Goal: Task Accomplishment & Management: Use online tool/utility

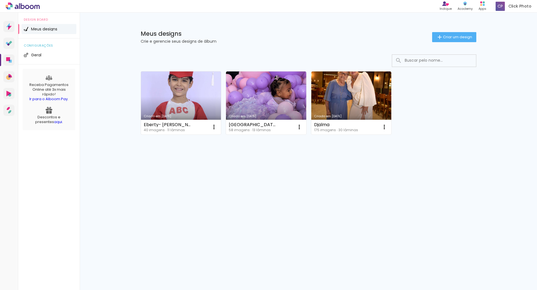
click at [190, 96] on link "Criado em [DATE]" at bounding box center [181, 103] width 80 height 63
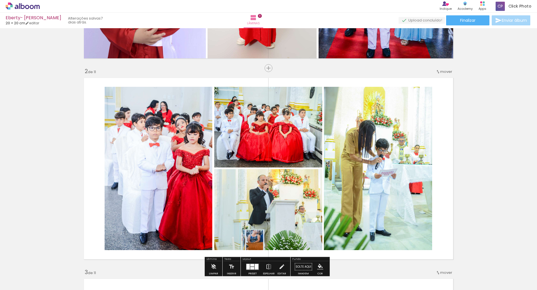
scroll to position [168, 0]
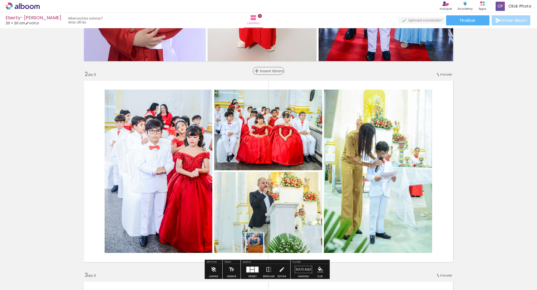
click at [267, 70] on span "Inserir lâmina" at bounding box center [271, 71] width 22 height 4
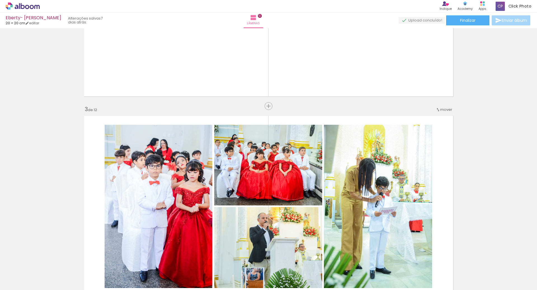
scroll to position [307, 0]
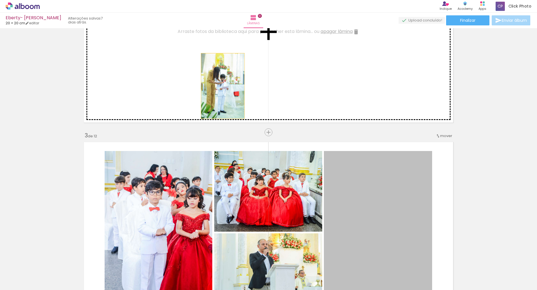
drag, startPoint x: 384, startPoint y: 202, endPoint x: 292, endPoint y: 93, distance: 143.0
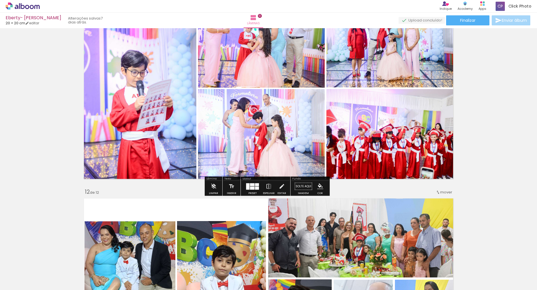
scroll to position [2124, 0]
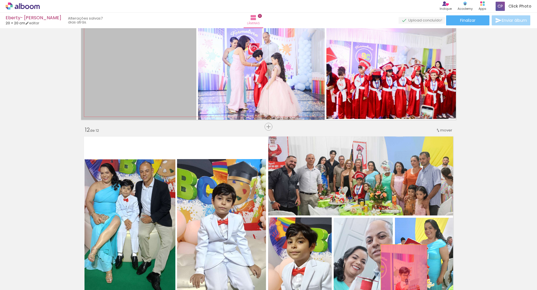
drag, startPoint x: 160, startPoint y: 97, endPoint x: 355, endPoint y: 194, distance: 218.3
click at [399, 274] on quentale-workspace at bounding box center [268, 145] width 537 height 290
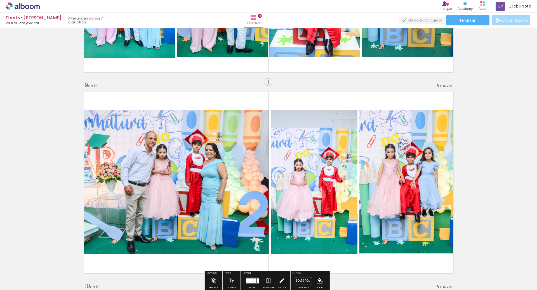
scroll to position [1398, 0]
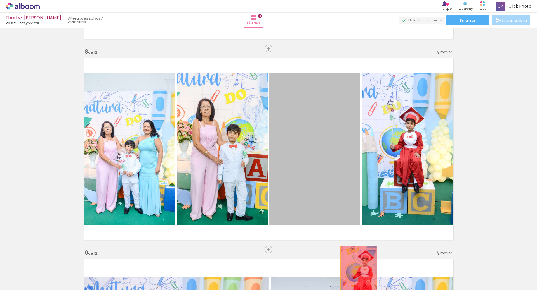
drag, startPoint x: 326, startPoint y: 144, endPoint x: 356, endPoint y: 278, distance: 136.8
click at [356, 278] on quentale-workspace at bounding box center [268, 145] width 537 height 290
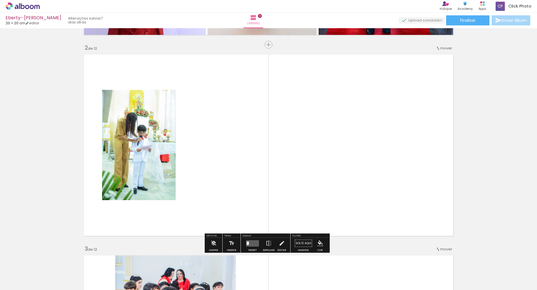
scroll to position [196, 0]
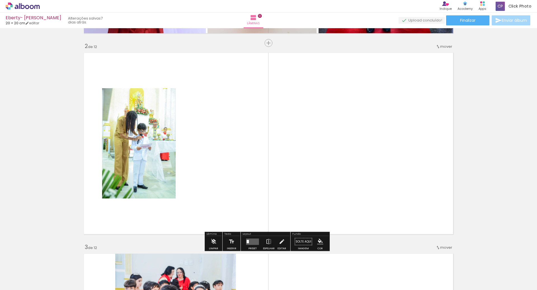
drag, startPoint x: 283, startPoint y: 271, endPoint x: 294, endPoint y: 178, distance: 93.4
click at [286, 240] on quentale-workspace at bounding box center [268, 145] width 537 height 290
click at [293, 180] on quentale-layouter at bounding box center [268, 143] width 375 height 187
click at [294, 176] on quentale-layouter at bounding box center [268, 143] width 375 height 187
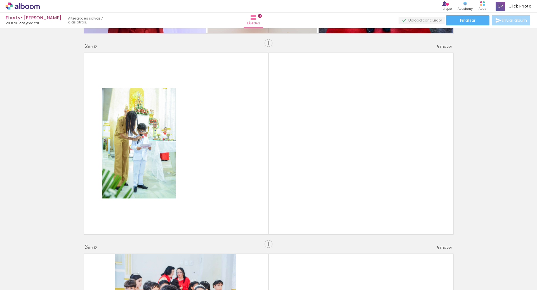
drag, startPoint x: 278, startPoint y: 273, endPoint x: 305, endPoint y: 246, distance: 38.5
click at [289, 204] on quentale-workspace at bounding box center [268, 145] width 537 height 290
click at [290, 200] on quentale-layouter at bounding box center [268, 143] width 375 height 187
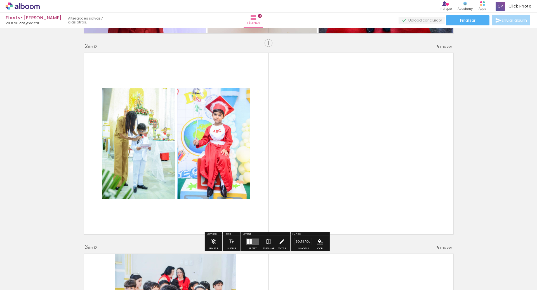
scroll to position [0, 571]
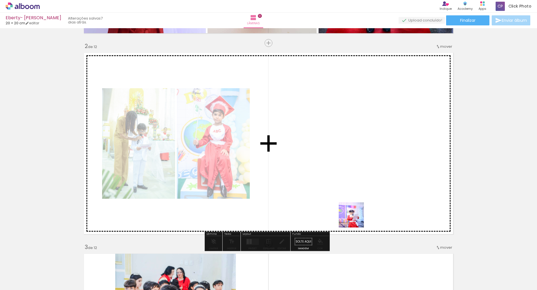
drag, startPoint x: 362, startPoint y: 272, endPoint x: 355, endPoint y: 207, distance: 65.7
click at [355, 207] on quentale-workspace at bounding box center [268, 145] width 537 height 290
click at [358, 191] on quentale-layouter at bounding box center [268, 143] width 375 height 187
click at [359, 188] on quentale-layouter at bounding box center [268, 143] width 375 height 187
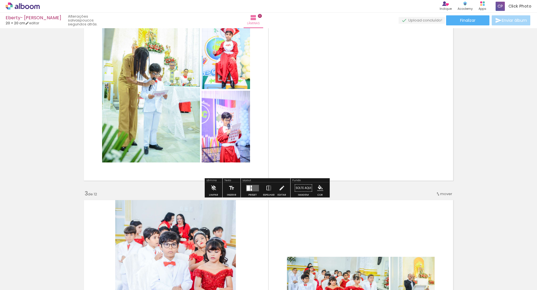
scroll to position [252, 0]
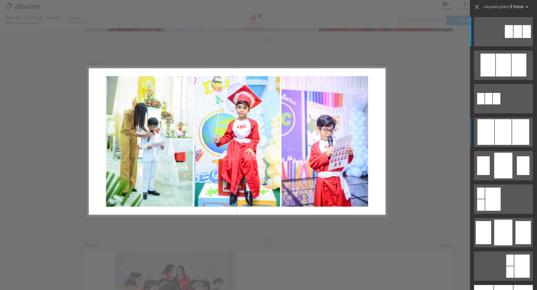
scroll to position [0, 571]
click at [512, 140] on div at bounding box center [520, 132] width 17 height 26
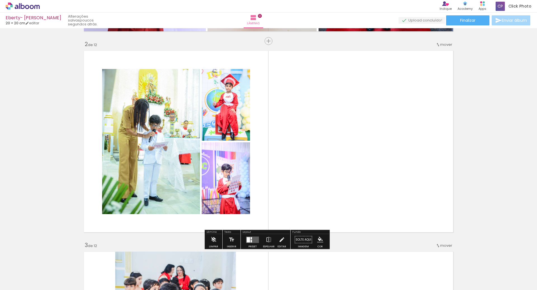
click at [246, 243] on quentale-layouter at bounding box center [252, 240] width 13 height 6
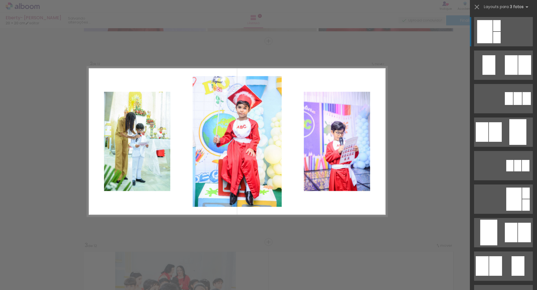
scroll to position [196, 0]
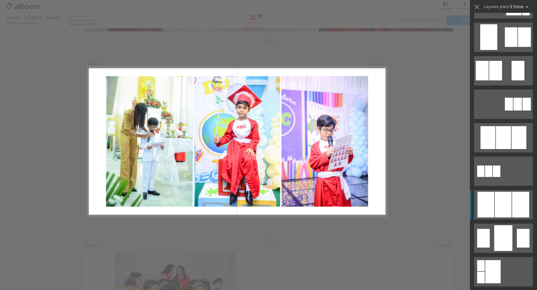
click at [512, 207] on div at bounding box center [520, 205] width 17 height 26
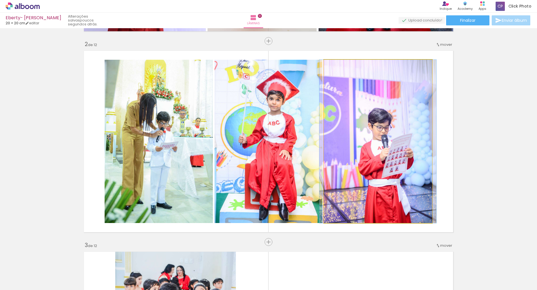
drag, startPoint x: 365, startPoint y: 132, endPoint x: 361, endPoint y: 132, distance: 4.8
click at [365, 132] on quentale-photo at bounding box center [378, 142] width 108 height 164
click at [0, 0] on div at bounding box center [0, 0] width 0 height 0
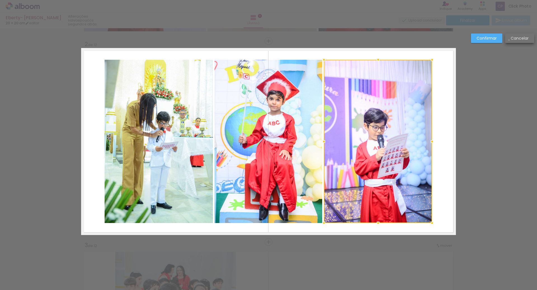
click at [508, 40] on paper-button "Cancelar" at bounding box center [519, 39] width 29 height 10
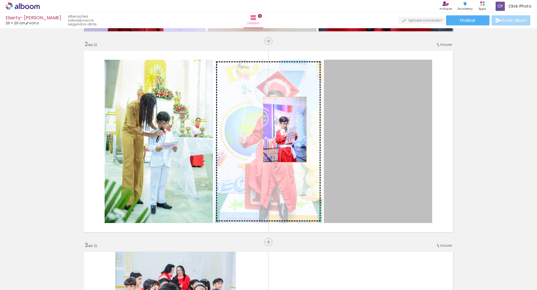
drag, startPoint x: 373, startPoint y: 130, endPoint x: 283, endPoint y: 130, distance: 90.0
click at [0, 0] on slot at bounding box center [0, 0] width 0 height 0
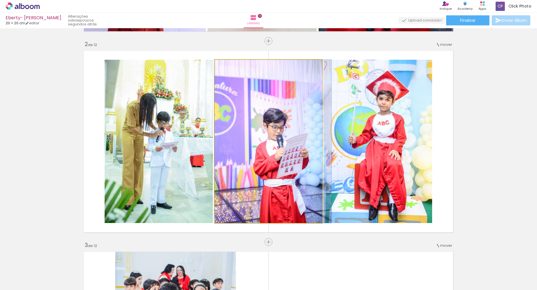
drag, startPoint x: 288, startPoint y: 163, endPoint x: 293, endPoint y: 162, distance: 4.8
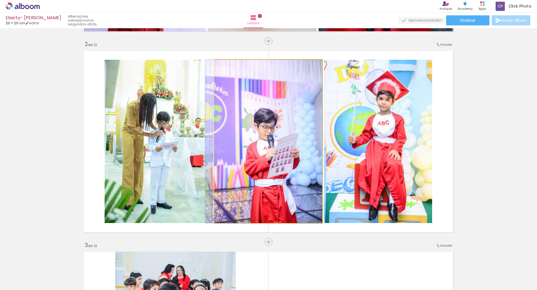
drag, startPoint x: 299, startPoint y: 166, endPoint x: 281, endPoint y: 167, distance: 18.2
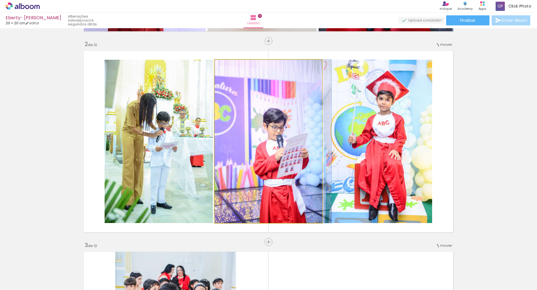
drag, startPoint x: 297, startPoint y: 173, endPoint x: 307, endPoint y: 174, distance: 10.4
click at [307, 173] on quentale-photo at bounding box center [268, 142] width 108 height 164
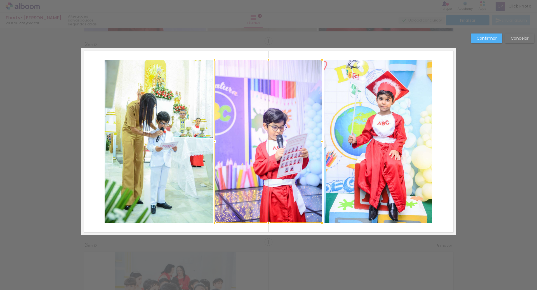
click at [0, 0] on slot "Cancelar" at bounding box center [0, 0] width 0 height 0
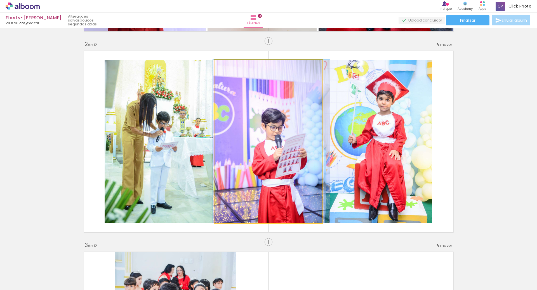
drag, startPoint x: 272, startPoint y: 156, endPoint x: 282, endPoint y: 155, distance: 10.7
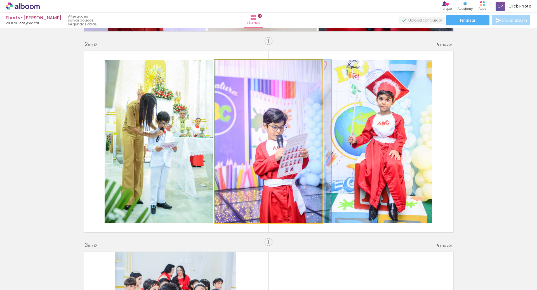
drag, startPoint x: 284, startPoint y: 156, endPoint x: 287, endPoint y: 156, distance: 3.6
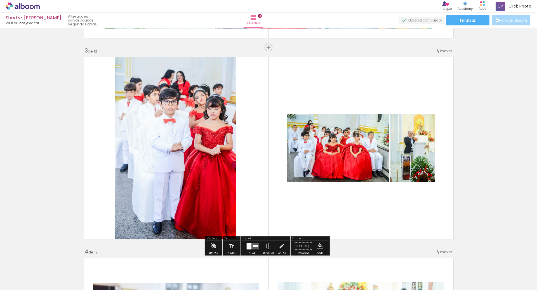
scroll to position [449, 0]
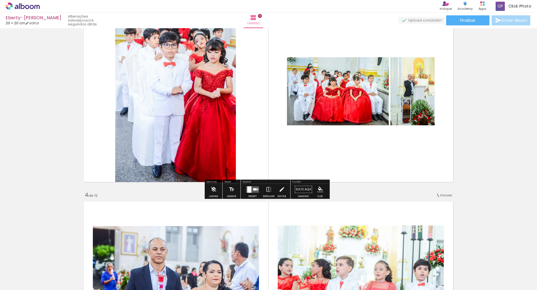
click at [251, 191] on quentale-layouter at bounding box center [252, 189] width 13 height 6
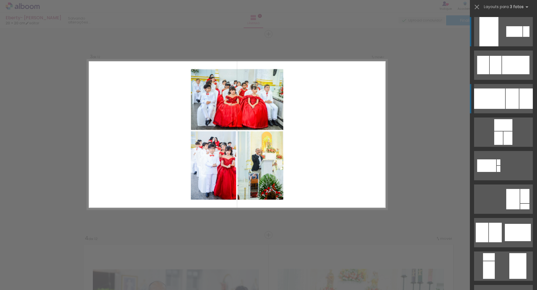
scroll to position [399, 0]
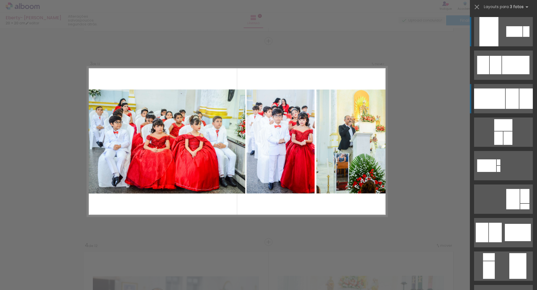
click at [494, 105] on div at bounding box center [489, 99] width 31 height 20
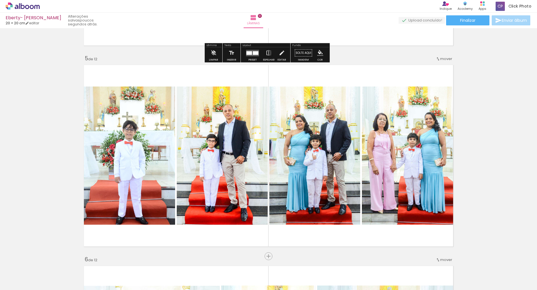
scroll to position [818, 0]
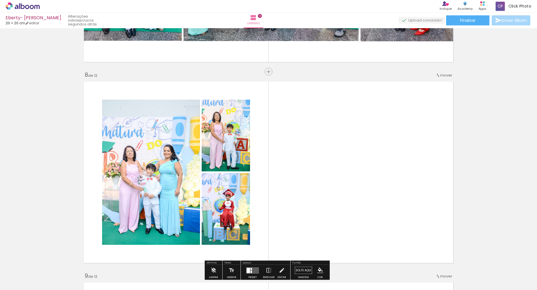
scroll to position [1453, 0]
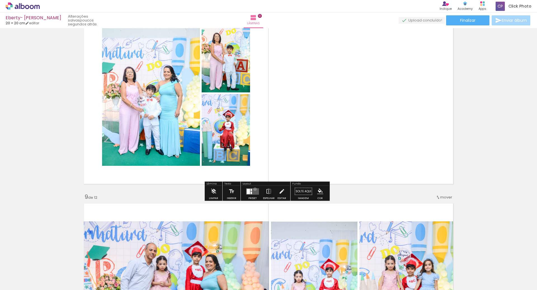
click at [254, 189] on quentale-layouter at bounding box center [252, 191] width 13 height 6
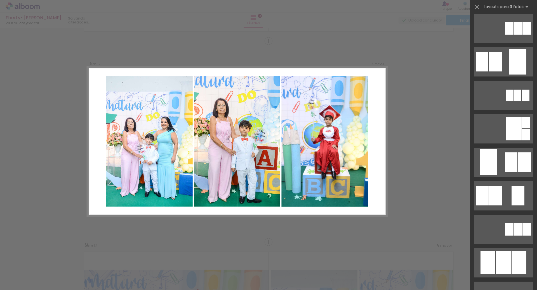
scroll to position [168, 0]
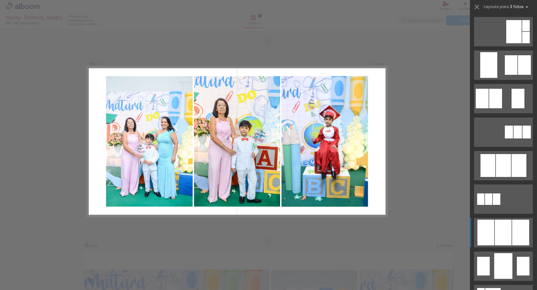
click at [514, 233] on div at bounding box center [520, 233] width 17 height 26
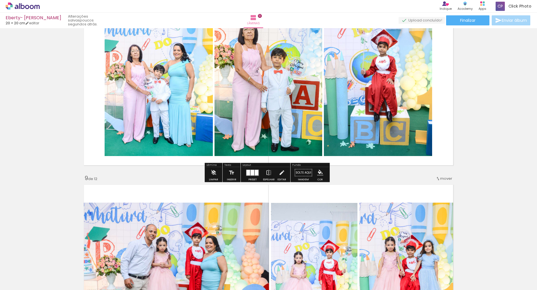
scroll to position [1481, 0]
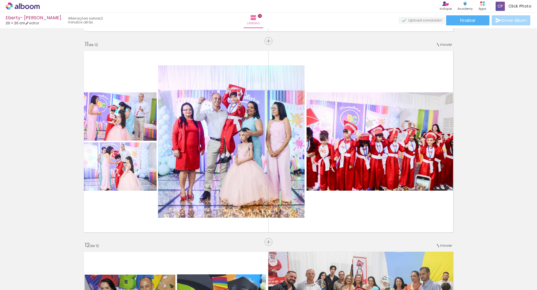
scroll to position [0, 763]
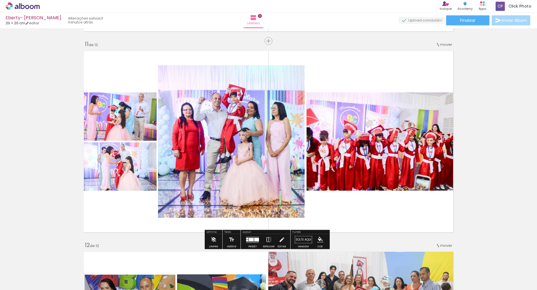
click at [249, 242] on quentale-layouter at bounding box center [252, 240] width 13 height 6
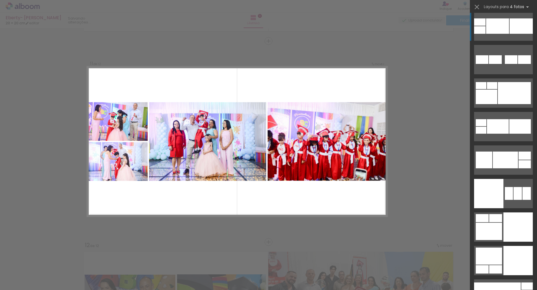
scroll to position [2482, 0]
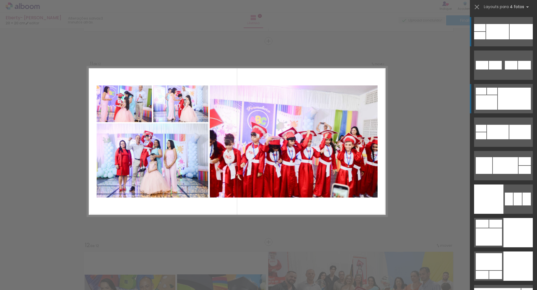
click at [517, 98] on div at bounding box center [514, 99] width 33 height 22
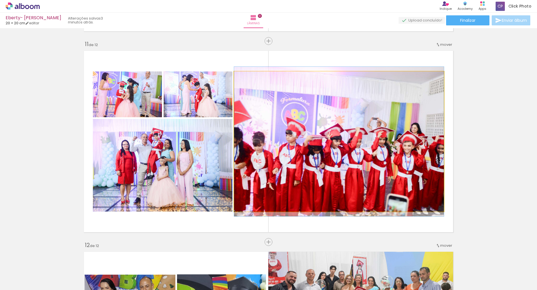
drag, startPoint x: 329, startPoint y: 150, endPoint x: 336, endPoint y: 150, distance: 6.4
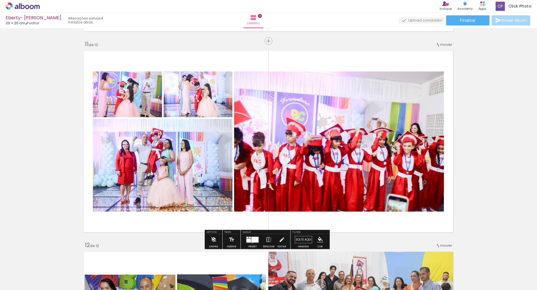
click at [251, 241] on div at bounding box center [254, 240] width 7 height 6
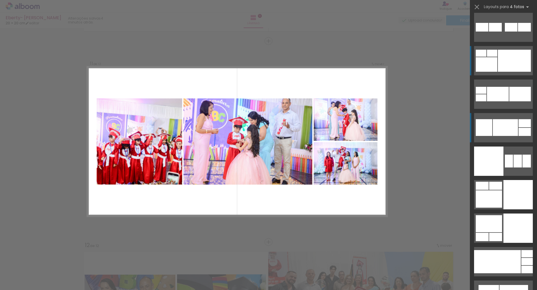
scroll to position [2493, 0]
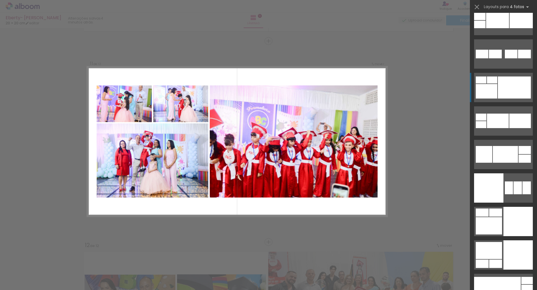
click at [514, 89] on div at bounding box center [514, 88] width 33 height 22
click at [507, 97] on div at bounding box center [514, 88] width 33 height 22
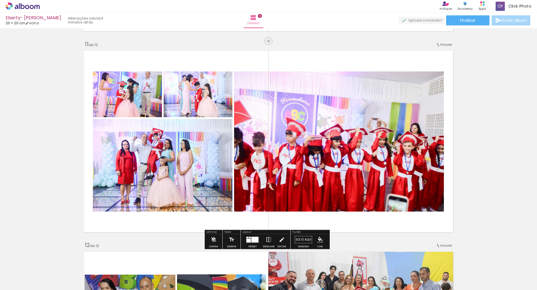
click at [266, 238] on iron-icon at bounding box center [269, 240] width 6 height 11
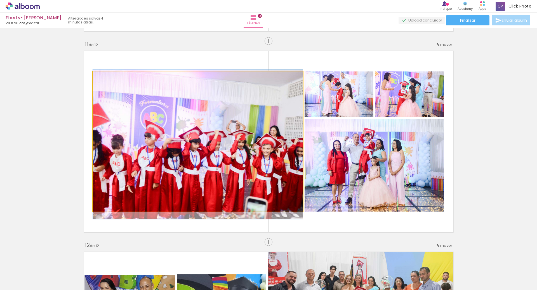
drag, startPoint x: 233, startPoint y: 155, endPoint x: 368, endPoint y: 162, distance: 135.5
click at [0, 0] on slot at bounding box center [0, 0] width 0 height 0
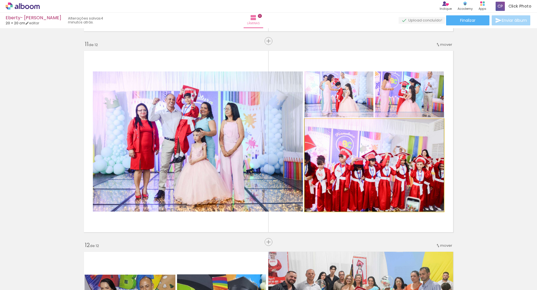
drag, startPoint x: 380, startPoint y: 156, endPoint x: 382, endPoint y: 149, distance: 7.5
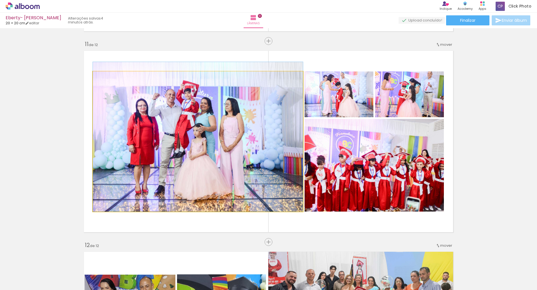
drag, startPoint x: 234, startPoint y: 131, endPoint x: 238, endPoint y: 126, distance: 6.7
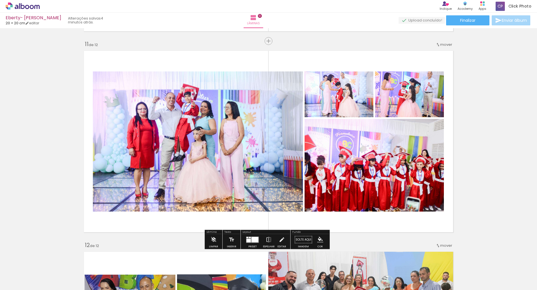
click at [251, 239] on div at bounding box center [254, 240] width 7 height 6
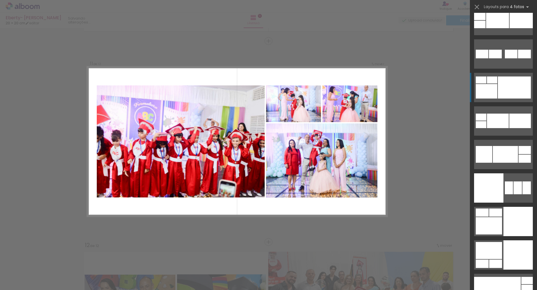
scroll to position [2549, 0]
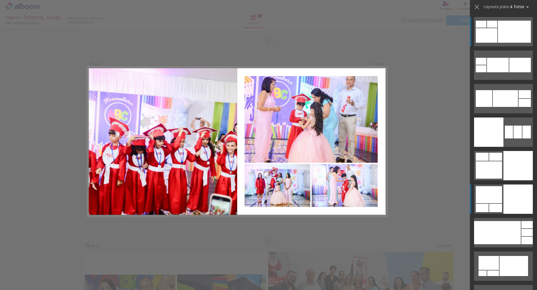
click at [508, 194] on div at bounding box center [517, 199] width 29 height 29
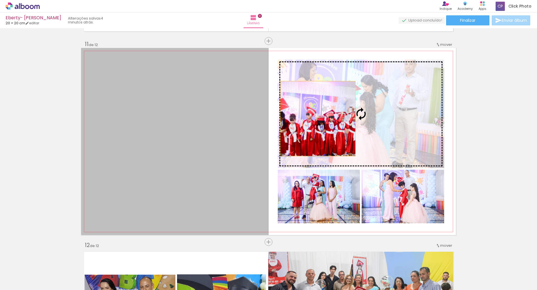
drag, startPoint x: 201, startPoint y: 152, endPoint x: 316, endPoint y: 119, distance: 119.4
click at [0, 0] on slot at bounding box center [0, 0] width 0 height 0
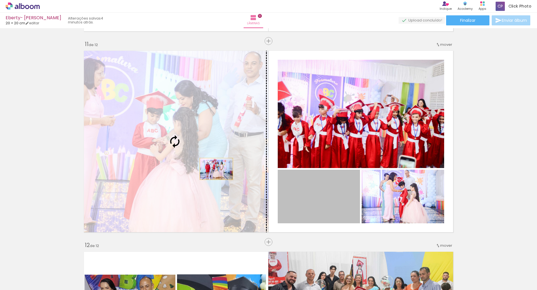
drag, startPoint x: 338, startPoint y: 201, endPoint x: 191, endPoint y: 160, distance: 152.6
click at [0, 0] on slot at bounding box center [0, 0] width 0 height 0
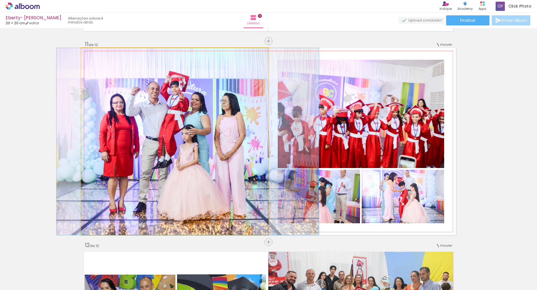
drag, startPoint x: 191, startPoint y: 148, endPoint x: 204, endPoint y: 150, distance: 13.7
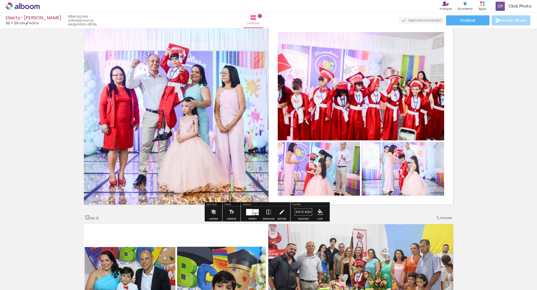
scroll to position [2037, 0]
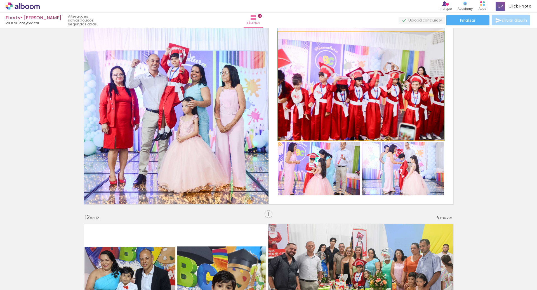
drag, startPoint x: 387, startPoint y: 113, endPoint x: 386, endPoint y: 107, distance: 5.3
click at [386, 107] on quentale-photo at bounding box center [361, 86] width 166 height 108
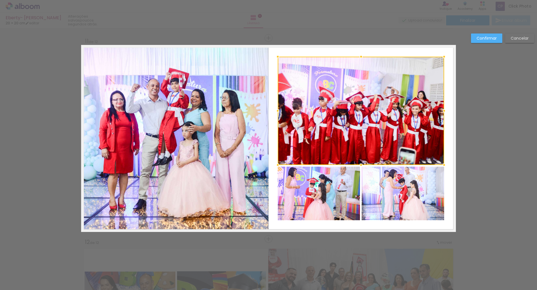
scroll to position [2009, 0]
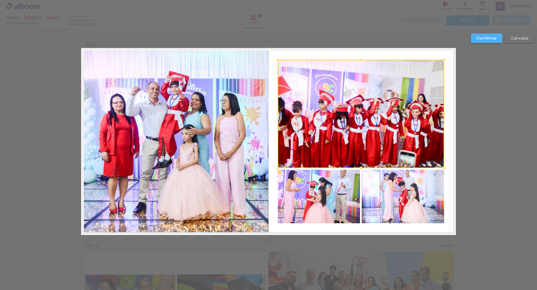
click at [0, 0] on slot "Cancelar" at bounding box center [0, 0] width 0 height 0
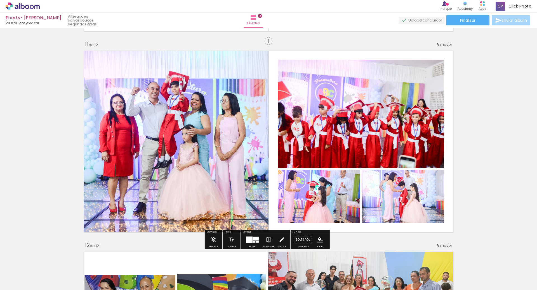
click at [251, 243] on div at bounding box center [249, 240] width 6 height 6
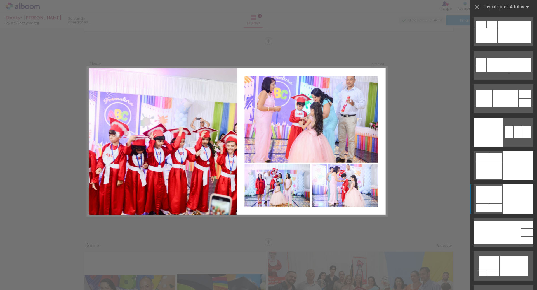
scroll to position [2717, 0]
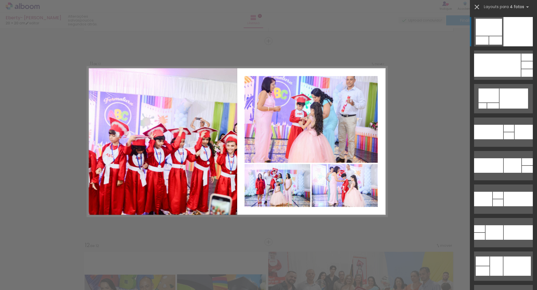
click at [477, 7] on iron-icon at bounding box center [477, 7] width 8 height 8
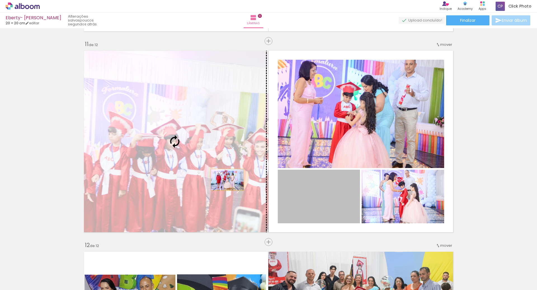
drag, startPoint x: 346, startPoint y: 199, endPoint x: 177, endPoint y: 169, distance: 171.5
click at [0, 0] on slot at bounding box center [0, 0] width 0 height 0
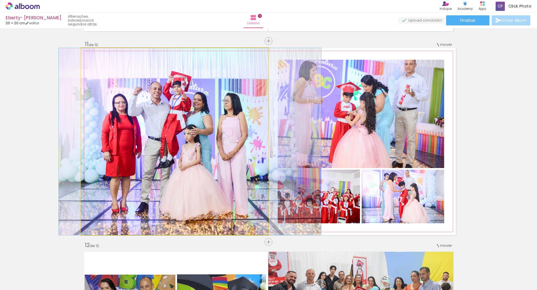
drag, startPoint x: 200, startPoint y: 152, endPoint x: 213, endPoint y: 153, distance: 13.1
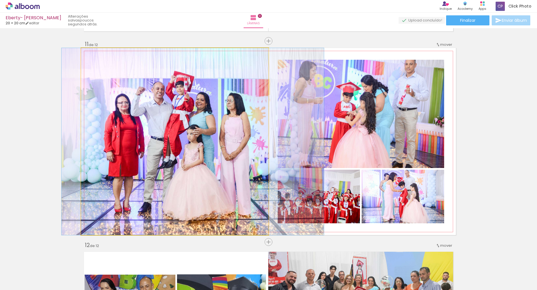
click at [223, 150] on quentale-photo at bounding box center [174, 141] width 187 height 187
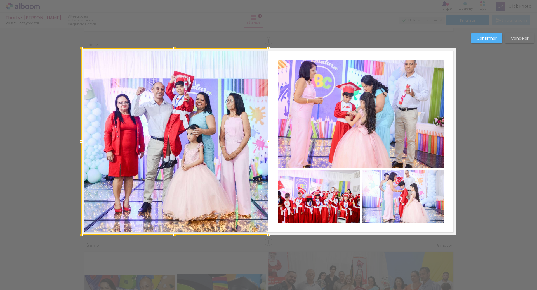
click at [526, 44] on div "Confirmar Cancelar" at bounding box center [501, 41] width 66 height 14
click at [0, 0] on slot "Cancelar" at bounding box center [0, 0] width 0 height 0
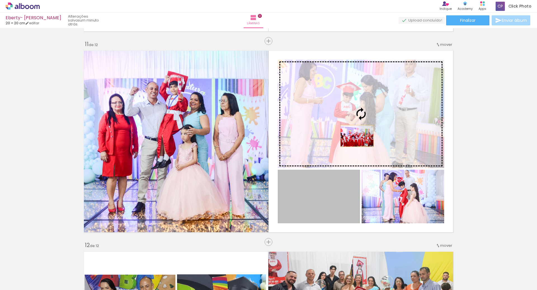
drag, startPoint x: 333, startPoint y: 205, endPoint x: 356, endPoint y: 135, distance: 73.6
click at [0, 0] on slot at bounding box center [0, 0] width 0 height 0
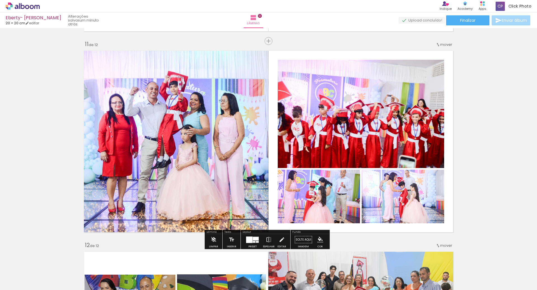
click at [409, 198] on quentale-photo at bounding box center [402, 197] width 82 height 54
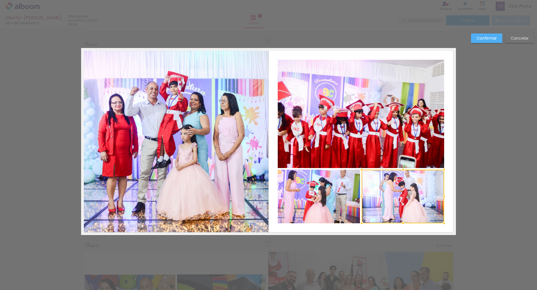
click at [347, 195] on quentale-photo at bounding box center [319, 197] width 82 height 54
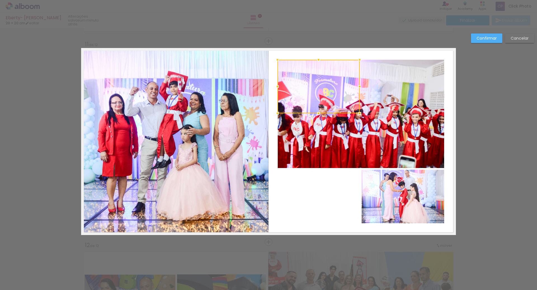
drag, startPoint x: 319, startPoint y: 191, endPoint x: 323, endPoint y: 81, distance: 110.2
click at [323, 81] on div at bounding box center [318, 87] width 82 height 54
click at [382, 181] on quentale-photo at bounding box center [402, 197] width 82 height 54
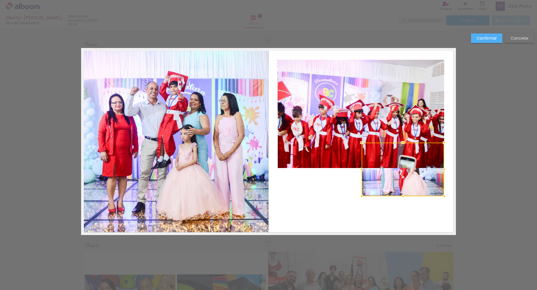
drag, startPoint x: 406, startPoint y: 187, endPoint x: 401, endPoint y: 100, distance: 87.1
click at [402, 143] on div at bounding box center [402, 170] width 82 height 54
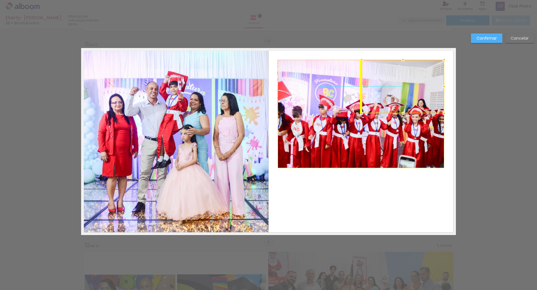
drag, startPoint x: 401, startPoint y: 100, endPoint x: 404, endPoint y: 75, distance: 25.3
click at [404, 78] on div at bounding box center [402, 87] width 82 height 54
click at [404, 77] on div at bounding box center [402, 87] width 82 height 54
click at [404, 75] on div at bounding box center [402, 84] width 82 height 54
click at [417, 83] on div at bounding box center [402, 87] width 82 height 54
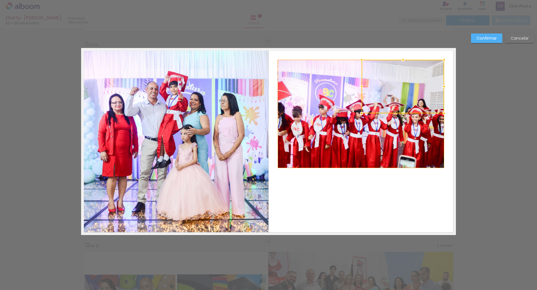
click at [398, 131] on quentale-photo at bounding box center [361, 114] width 166 height 108
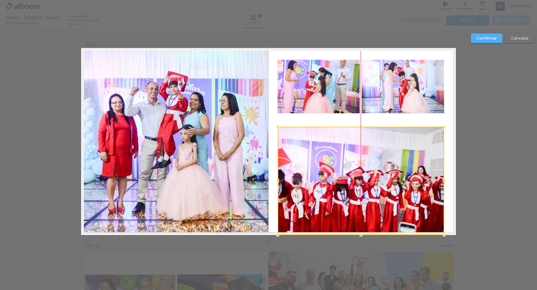
drag, startPoint x: 390, startPoint y: 145, endPoint x: 386, endPoint y: 192, distance: 47.4
click at [387, 195] on div at bounding box center [361, 181] width 166 height 108
drag, startPoint x: 386, startPoint y: 192, endPoint x: 387, endPoint y: 184, distance: 7.6
click at [386, 190] on div at bounding box center [361, 181] width 166 height 108
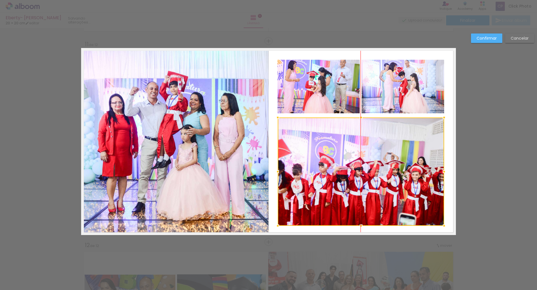
click at [387, 184] on div at bounding box center [361, 172] width 166 height 108
click at [387, 183] on div at bounding box center [361, 172] width 166 height 108
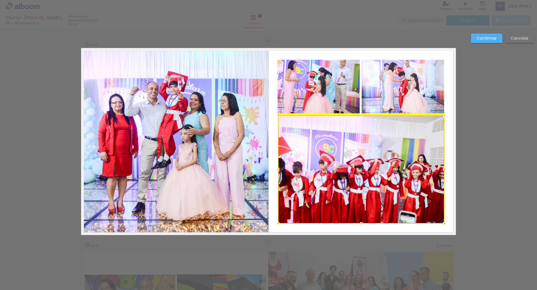
click at [388, 181] on div at bounding box center [361, 169] width 166 height 108
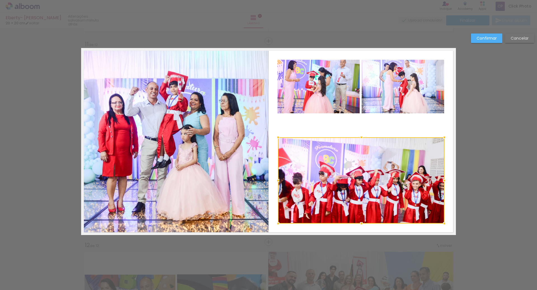
drag, startPoint x: 360, startPoint y: 117, endPoint x: 355, endPoint y: 139, distance: 22.9
click at [356, 139] on div at bounding box center [361, 137] width 11 height 11
click at [0, 0] on slot "Confirmar" at bounding box center [0, 0] width 0 height 0
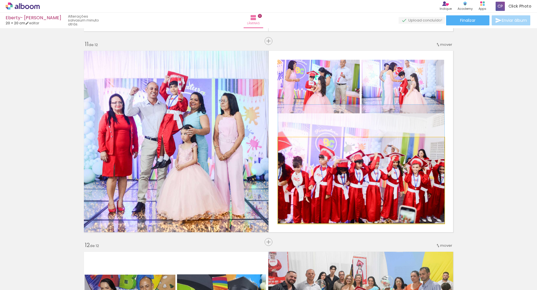
drag, startPoint x: 409, startPoint y: 208, endPoint x: 409, endPoint y: 186, distance: 22.1
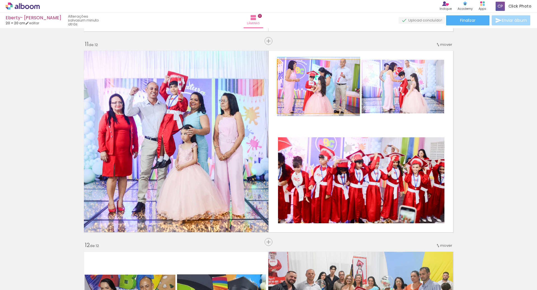
click at [325, 96] on quentale-photo at bounding box center [318, 87] width 82 height 54
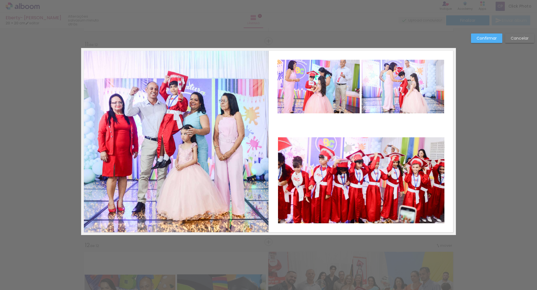
click at [322, 100] on quentale-photo at bounding box center [318, 87] width 82 height 54
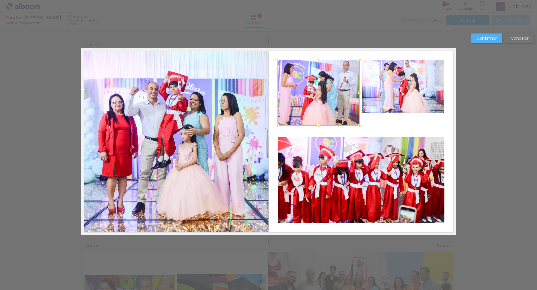
drag, startPoint x: 317, startPoint y: 114, endPoint x: 314, endPoint y: 124, distance: 10.7
click at [314, 124] on div at bounding box center [318, 125] width 11 height 11
click at [385, 98] on quentale-photo at bounding box center [402, 87] width 82 height 54
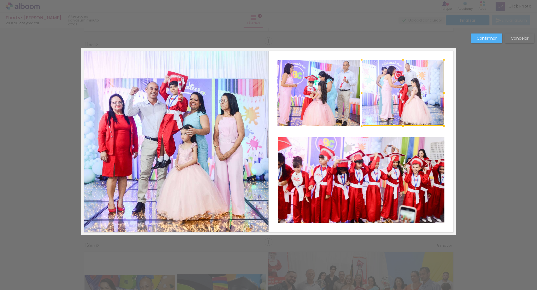
drag, startPoint x: 403, startPoint y: 113, endPoint x: 404, endPoint y: 127, distance: 13.5
click at [404, 127] on div at bounding box center [402, 125] width 11 height 11
click at [0, 0] on slot "Confirmar" at bounding box center [0, 0] width 0 height 0
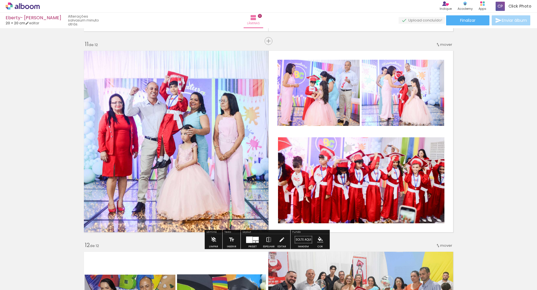
click at [339, 151] on quentale-photo at bounding box center [361, 181] width 166 height 86
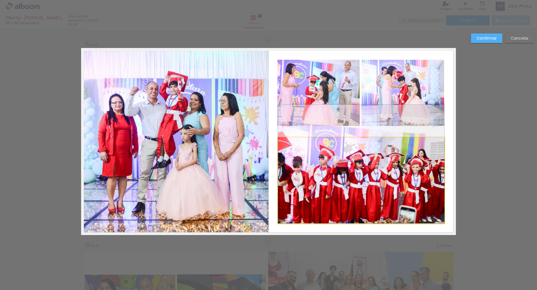
click at [364, 148] on quentale-photo at bounding box center [361, 181] width 166 height 86
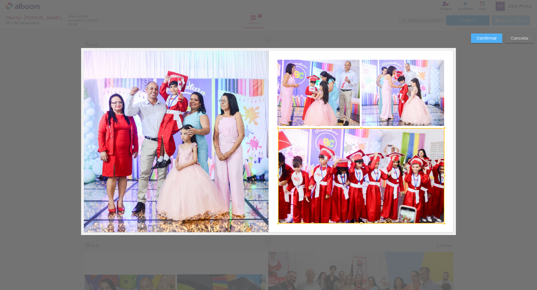
drag, startPoint x: 358, startPoint y: 137, endPoint x: 356, endPoint y: 127, distance: 10.3
click at [356, 127] on div at bounding box center [361, 128] width 11 height 11
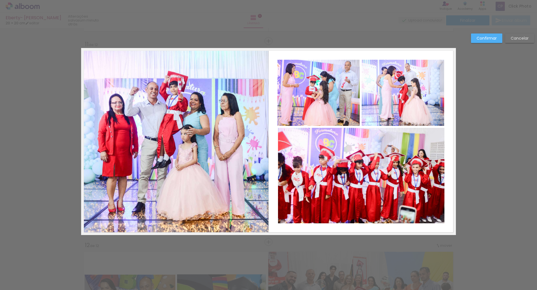
click at [0, 0] on slot "Confirmar" at bounding box center [0, 0] width 0 height 0
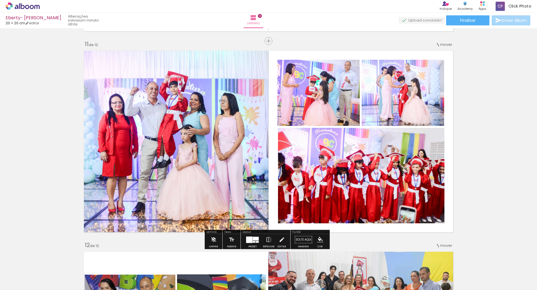
click at [361, 163] on quentale-photo at bounding box center [361, 176] width 166 height 96
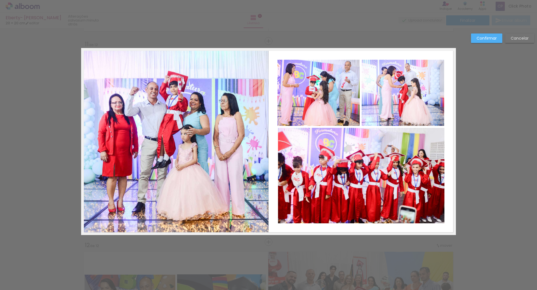
click at [380, 164] on quentale-photo at bounding box center [361, 176] width 166 height 96
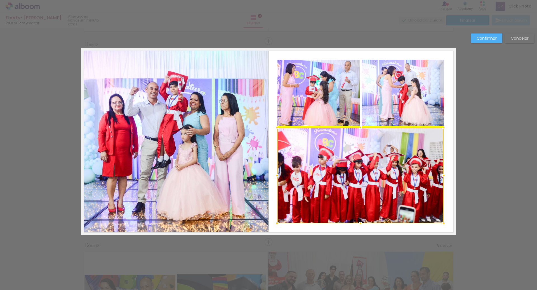
click at [381, 163] on div at bounding box center [360, 176] width 166 height 96
click at [489, 34] on paper-button "Confirmar" at bounding box center [486, 39] width 31 height 10
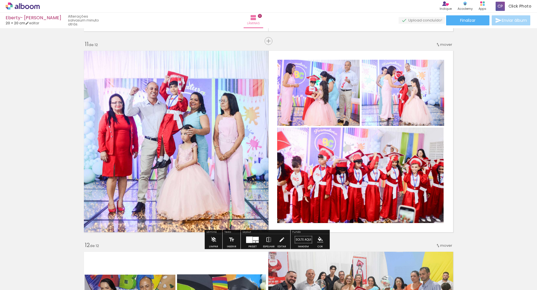
click at [406, 164] on quentale-photo at bounding box center [360, 176] width 166 height 96
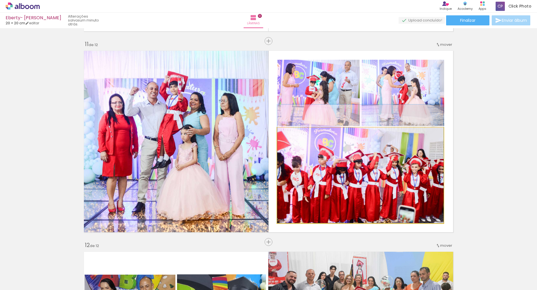
click at [406, 164] on quentale-photo at bounding box center [360, 176] width 166 height 96
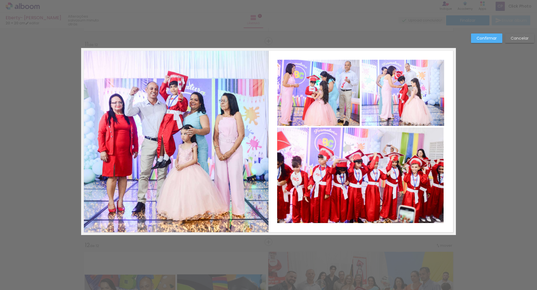
click at [406, 164] on quentale-photo at bounding box center [360, 176] width 166 height 96
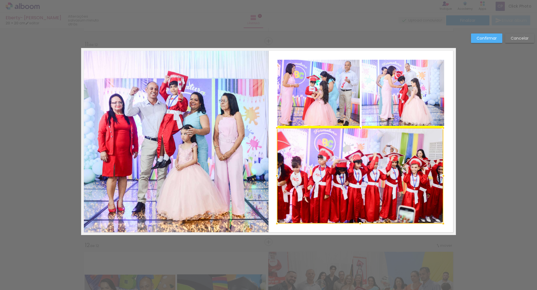
click at [405, 166] on div at bounding box center [360, 176] width 166 height 96
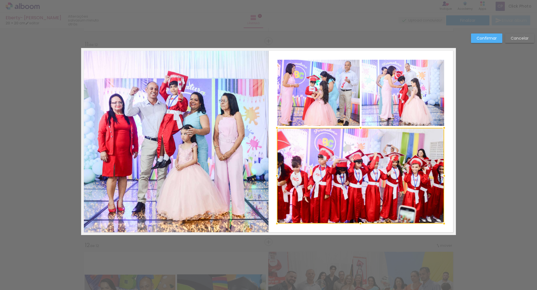
click at [443, 177] on div at bounding box center [443, 176] width 11 height 11
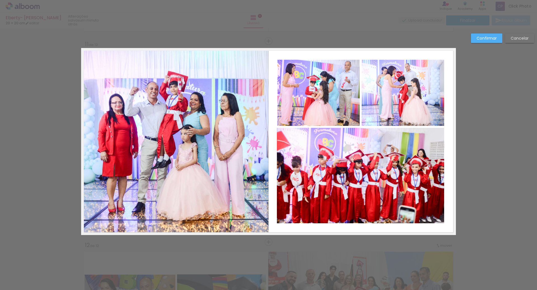
click at [488, 41] on paper-button "Confirmar" at bounding box center [486, 39] width 31 height 10
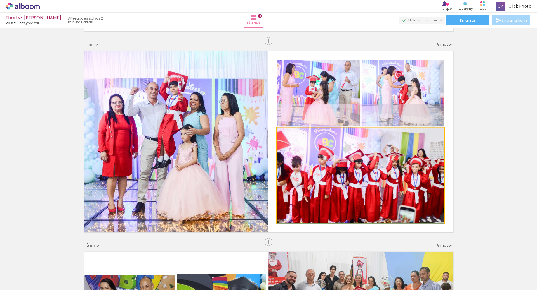
drag, startPoint x: 385, startPoint y: 175, endPoint x: 383, endPoint y: 171, distance: 4.3
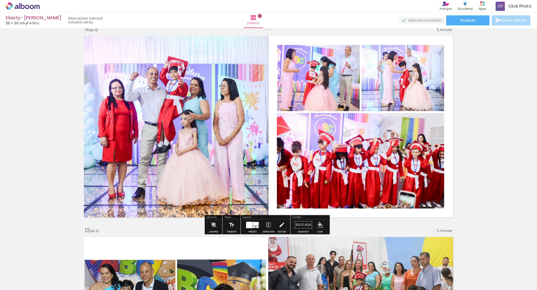
scroll to position [2020, 0]
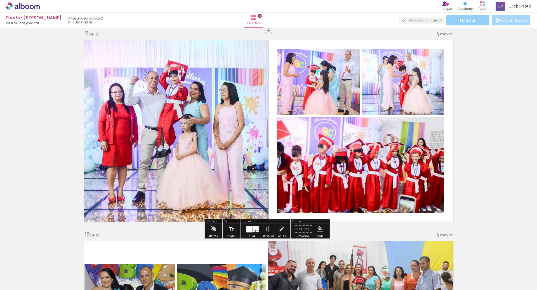
click at [468, 18] on span "Finalizar" at bounding box center [467, 20] width 15 height 4
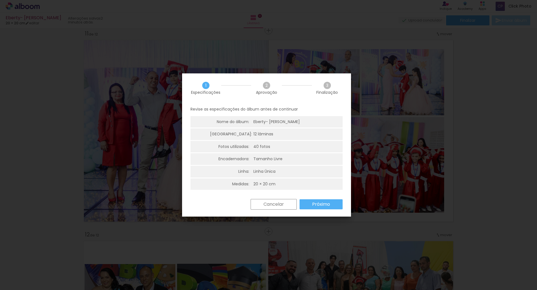
click at [330, 207] on paper-button "Próximo" at bounding box center [320, 205] width 43 height 10
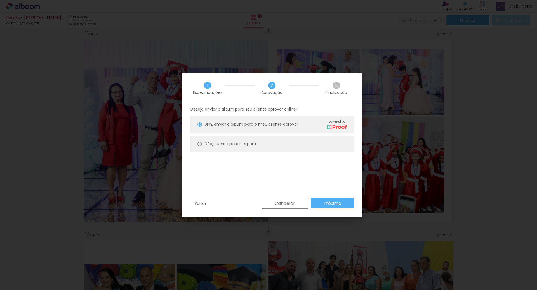
click at [261, 150] on paper-radio-button "Não, quero apenas exportar" at bounding box center [271, 144] width 163 height 17
type paper-radio-button "on"
click at [0, 0] on slot "Próximo" at bounding box center [0, 0] width 0 height 0
type input "Alta, 300 DPI"
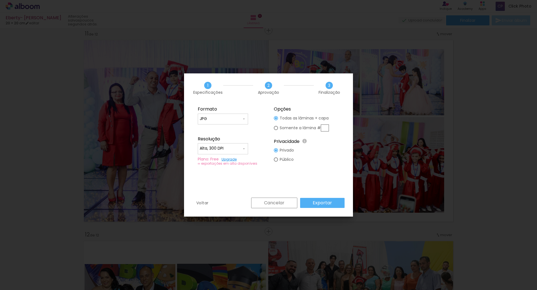
click at [312, 132] on paper-radio-button "Somente a lâmina #" at bounding box center [301, 128] width 55 height 10
type paper-radio-button "on"
click at [325, 129] on input "text" at bounding box center [325, 128] width 8 height 7
type input "1"
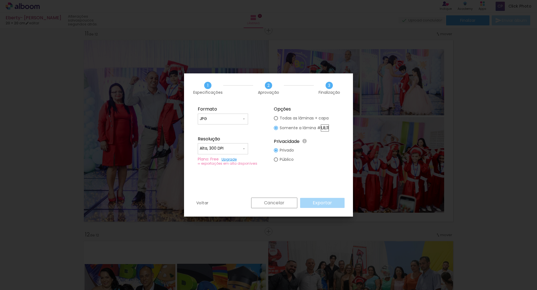
click at [326, 185] on div "Formato JPG PDF Resolução Alta, 300 DPI Baixa Plano: Free Upgrade ∞ exportações…" at bounding box center [268, 150] width 169 height 95
click at [323, 204] on div "Cancelar Exportar" at bounding box center [296, 203] width 96 height 11
drag, startPoint x: 323, startPoint y: 129, endPoint x: 350, endPoint y: 131, distance: 27.8
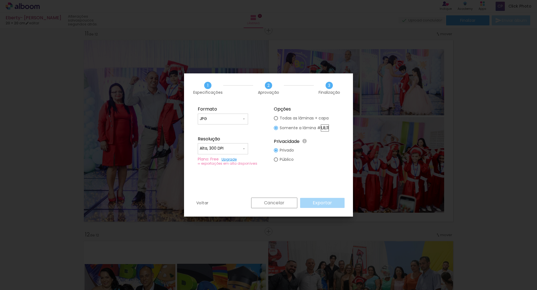
click at [350, 131] on div "Formato JPG PDF Resolução Alta, 300 DPI Baixa Plano: Free Upgrade ∞ exportações…" at bounding box center [268, 150] width 169 height 95
type input "2"
click at [0, 0] on slot "Cancelar" at bounding box center [0, 0] width 0 height 0
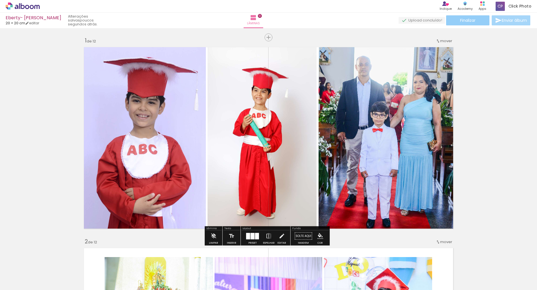
click at [479, 22] on paper-button "Finalizar" at bounding box center [467, 20] width 43 height 10
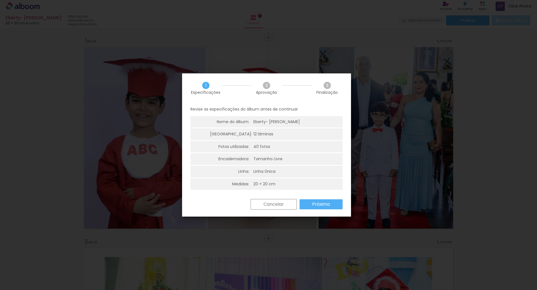
scroll to position [1, 0]
click at [0, 0] on slot "Próximo" at bounding box center [0, 0] width 0 height 0
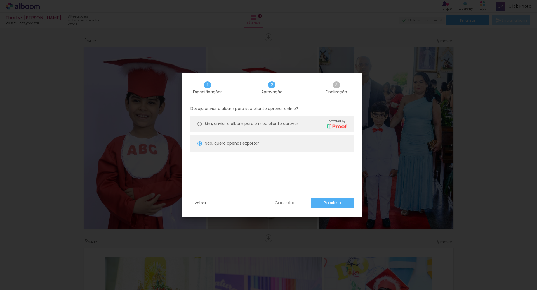
scroll to position [0, 0]
click at [0, 0] on slot "Próximo" at bounding box center [0, 0] width 0 height 0
type input "Alta, 300 DPI"
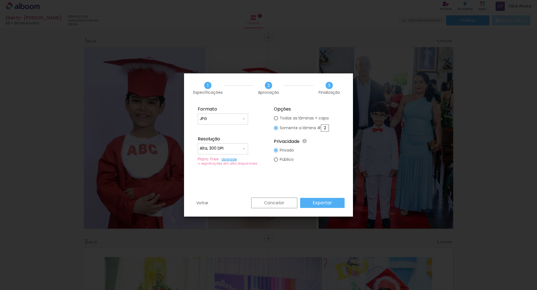
click at [0, 0] on slot "Exportar" at bounding box center [0, 0] width 0 height 0
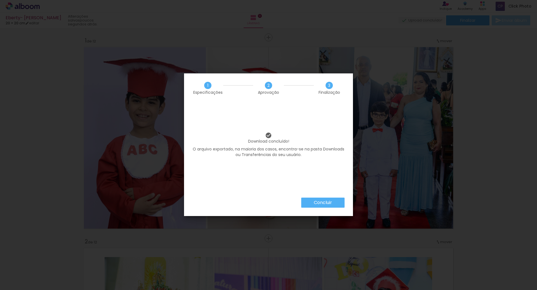
scroll to position [0, 763]
click at [317, 210] on div "Concluir" at bounding box center [268, 207] width 169 height 18
click at [0, 0] on slot "Concluir" at bounding box center [0, 0] width 0 height 0
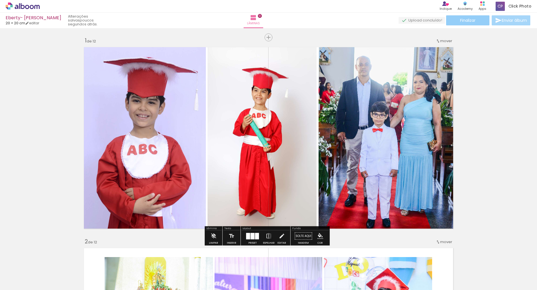
click at [477, 20] on paper-button "Finalizar" at bounding box center [467, 20] width 43 height 10
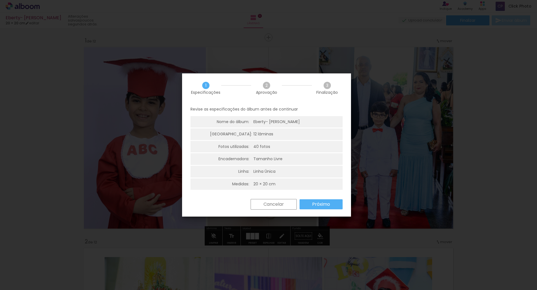
click at [0, 0] on slot "Próximo" at bounding box center [0, 0] width 0 height 0
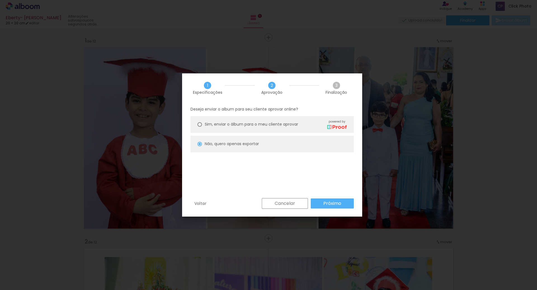
click at [0, 0] on slot "Próximo" at bounding box center [0, 0] width 0 height 0
type input "Alta, 300 DPI"
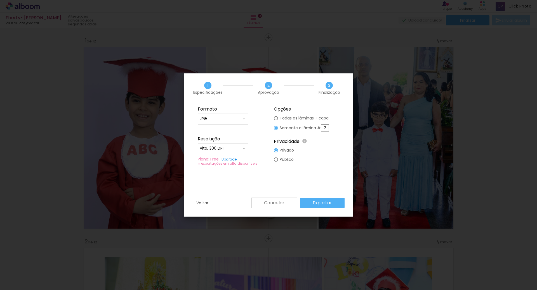
drag, startPoint x: 327, startPoint y: 129, endPoint x: 317, endPoint y: 129, distance: 10.1
click at [0, 0] on slot "Somente a lâmina # 2" at bounding box center [0, 0] width 0 height 0
type paper-radio-button "on"
type input "3"
click at [331, 208] on paper-button "Exportar" at bounding box center [322, 203] width 44 height 10
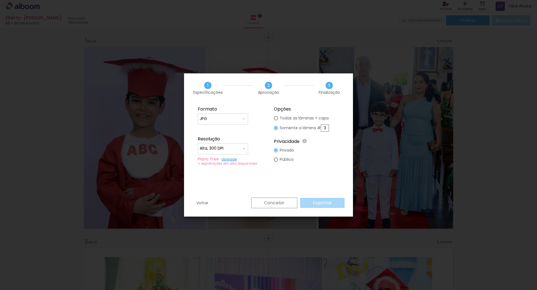
click at [327, 206] on div "Cancelar Exportar" at bounding box center [296, 203] width 96 height 11
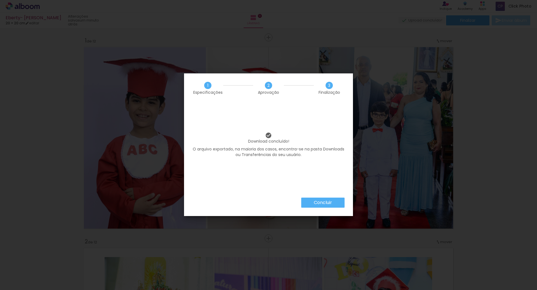
click at [321, 207] on paper-button "Concluir" at bounding box center [322, 203] width 43 height 10
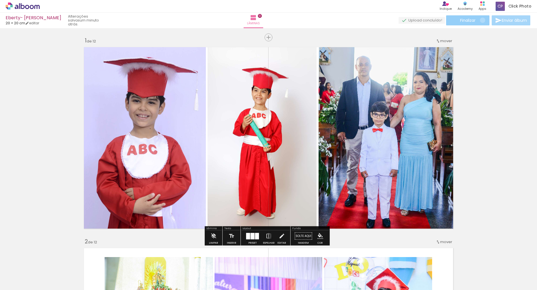
click at [480, 20] on paper-button "Finalizar" at bounding box center [467, 20] width 43 height 10
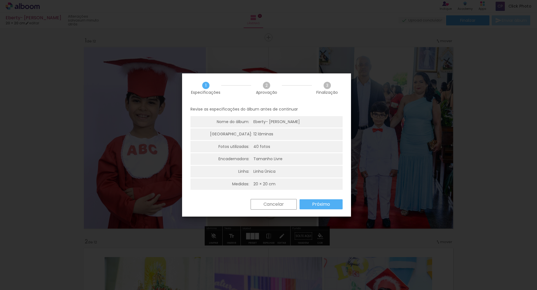
click at [310, 202] on paper-button "Próximo" at bounding box center [320, 205] width 43 height 10
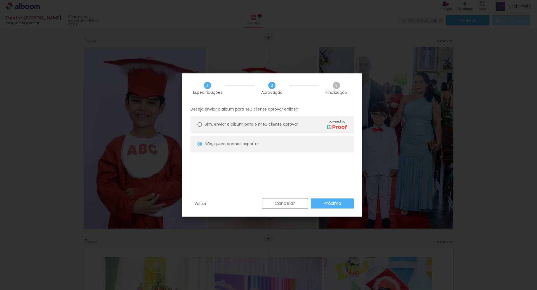
click at [331, 208] on paper-button "Próximo" at bounding box center [332, 204] width 43 height 10
type input "Alta, 300 DPI"
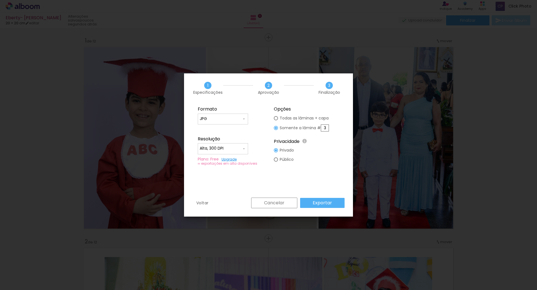
scroll to position [0, 763]
click at [0, 0] on slot "Somente a lâmina # 3" at bounding box center [0, 0] width 0 height 0
type paper-radio-button "on"
type input "8"
click at [310, 204] on paper-button "Exportar" at bounding box center [322, 203] width 44 height 10
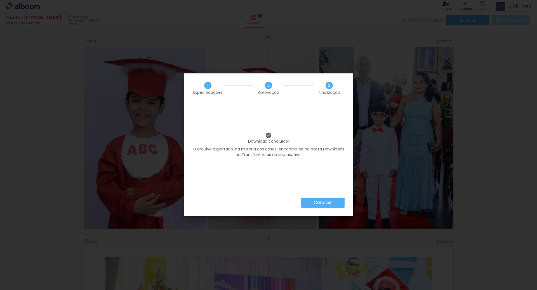
click at [0, 0] on slot "Concluir" at bounding box center [0, 0] width 0 height 0
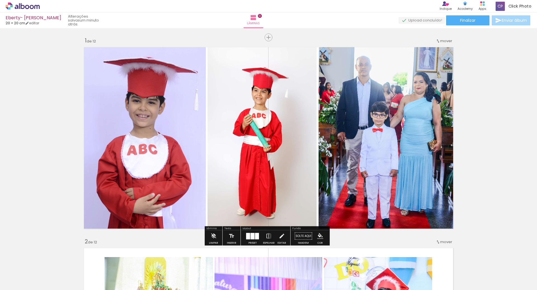
scroll to position [0, 763]
click at [463, 21] on span "Finalizar" at bounding box center [467, 20] width 15 height 4
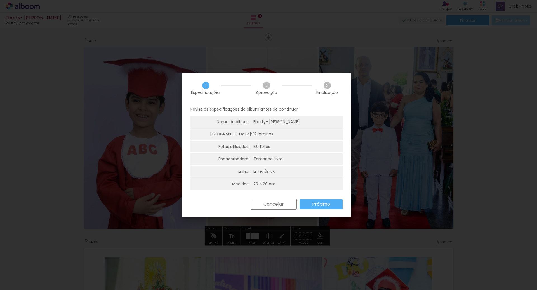
click at [322, 209] on div "Cancelar Próximo" at bounding box center [295, 204] width 95 height 11
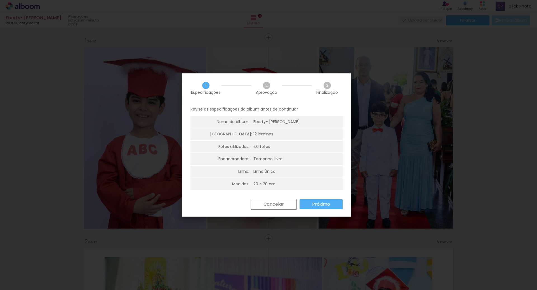
click at [0, 0] on slot "Próximo" at bounding box center [0, 0] width 0 height 0
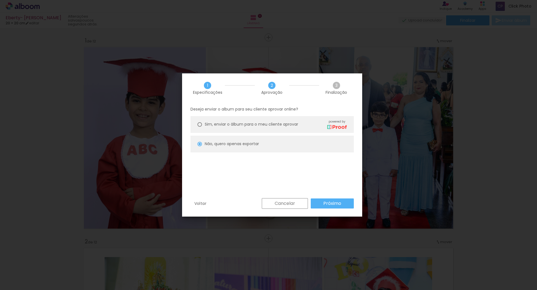
click at [330, 198] on div "Cancelar Próximo" at bounding box center [306, 203] width 95 height 11
click at [0, 0] on slot "Próximo" at bounding box center [0, 0] width 0 height 0
type input "Alta, 300 DPI"
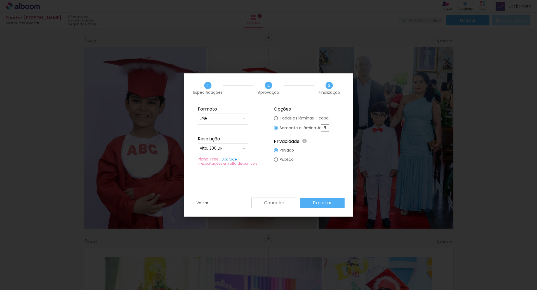
drag, startPoint x: 326, startPoint y: 127, endPoint x: 316, endPoint y: 125, distance: 10.8
click at [0, 0] on slot "Somente a lâmina # 8" at bounding box center [0, 0] width 0 height 0
type paper-radio-button "on"
type input "11"
click at [330, 170] on div "Formato JPG PDF Resolução Alta, 300 DPI Baixa Plano: Free Upgrade ∞ exportações…" at bounding box center [268, 150] width 169 height 95
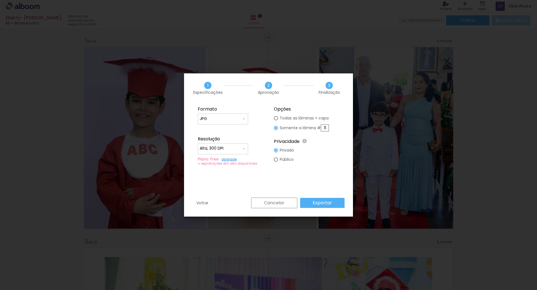
click at [0, 0] on slot "Exportar" at bounding box center [0, 0] width 0 height 0
click at [327, 200] on div "Cancelar Exportar" at bounding box center [296, 203] width 96 height 11
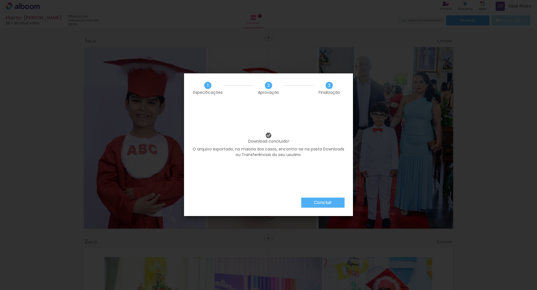
click at [0, 0] on slot "Concluir" at bounding box center [0, 0] width 0 height 0
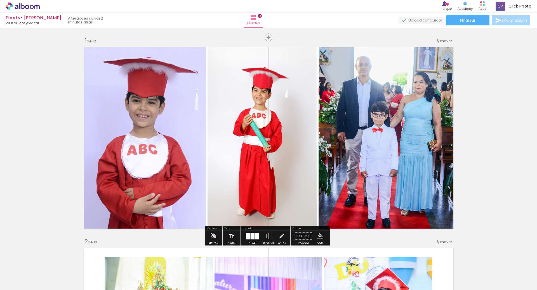
scroll to position [0, 763]
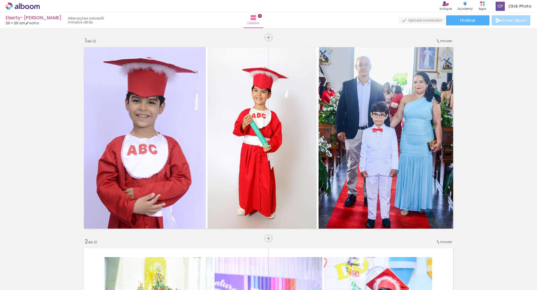
scroll to position [0, 763]
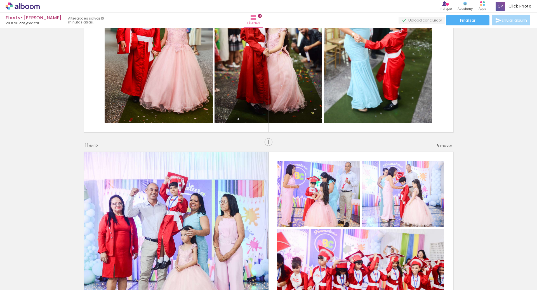
scroll to position [1774, 0]
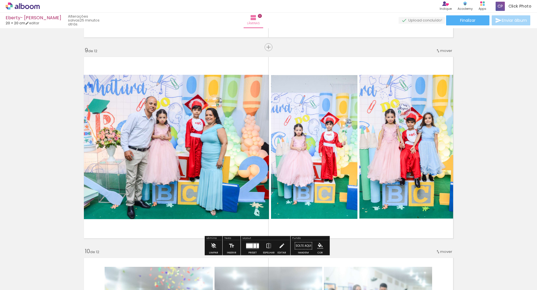
scroll to position [0, 763]
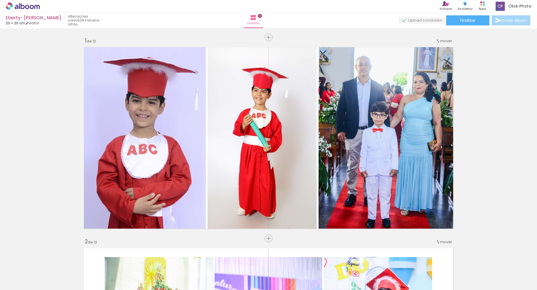
scroll to position [0, 763]
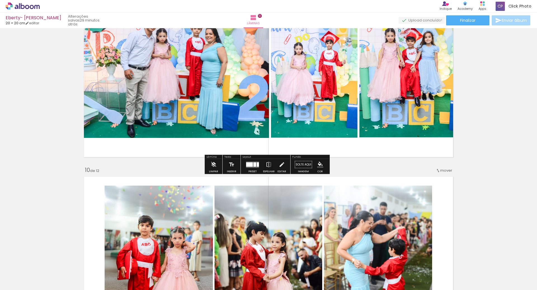
scroll to position [1796, 0]
